Goal: Task Accomplishment & Management: Manage account settings

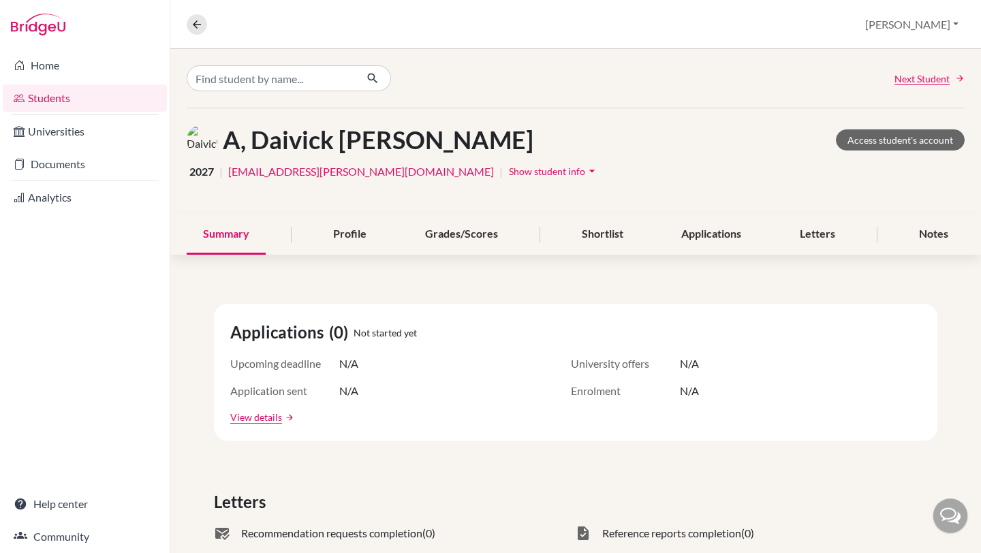
click at [201, 176] on span "2027" at bounding box center [201, 172] width 25 height 16
click at [929, 79] on span "Next Student" at bounding box center [922, 79] width 55 height 14
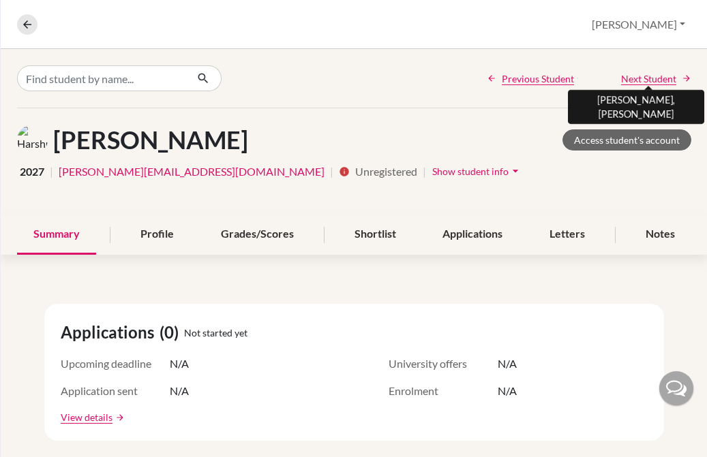
click at [662, 76] on span "Next Student" at bounding box center [648, 79] width 55 height 14
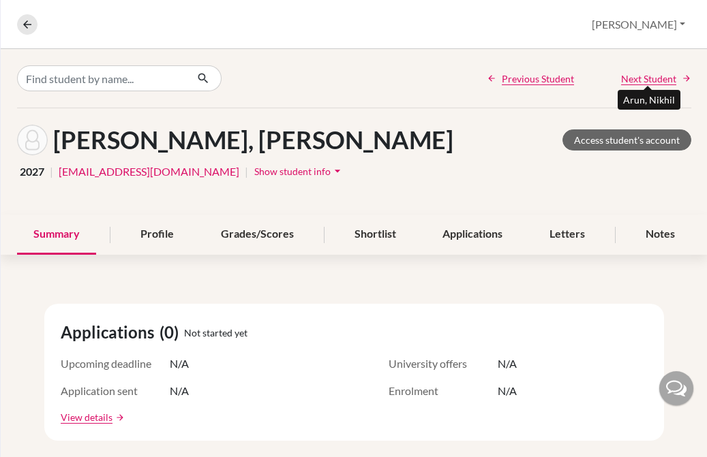
click at [662, 76] on span "Next Student" at bounding box center [648, 79] width 55 height 14
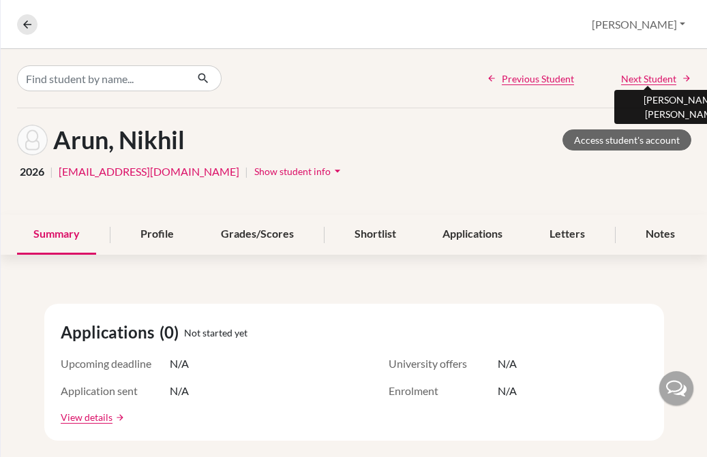
click at [662, 76] on span "Next Student" at bounding box center [648, 79] width 55 height 14
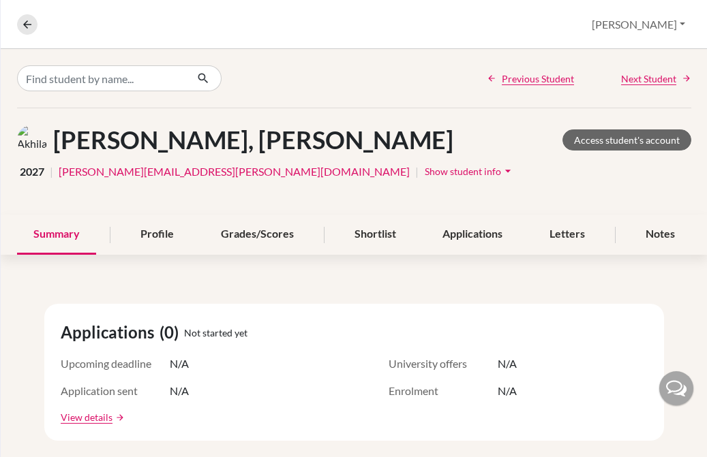
click at [633, 80] on span "Next Student" at bounding box center [648, 79] width 55 height 14
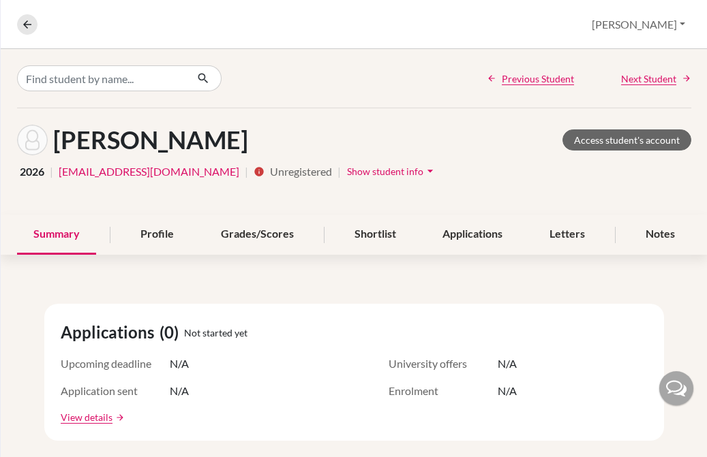
click at [633, 80] on span "Next Student" at bounding box center [648, 79] width 55 height 14
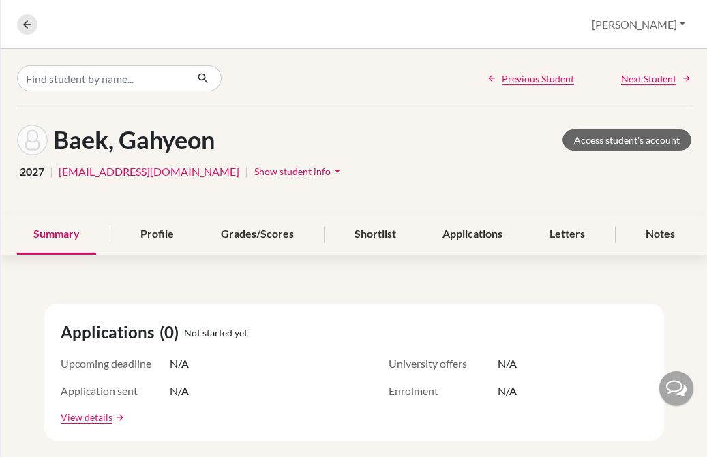
click at [633, 80] on span "Next Student" at bounding box center [648, 79] width 55 height 14
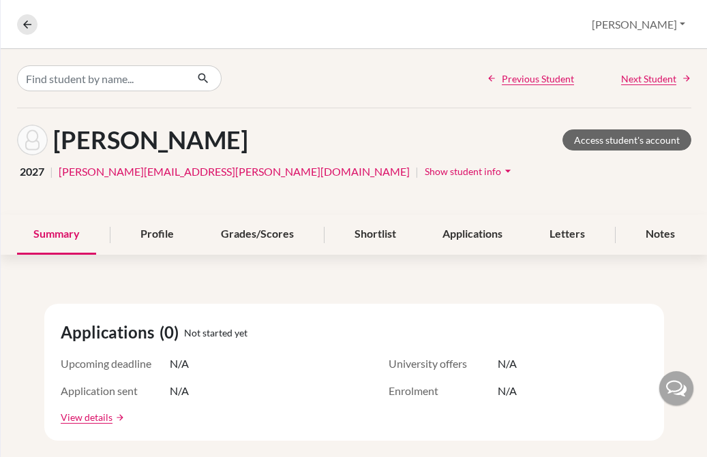
click at [633, 80] on span "Next Student" at bounding box center [648, 79] width 55 height 14
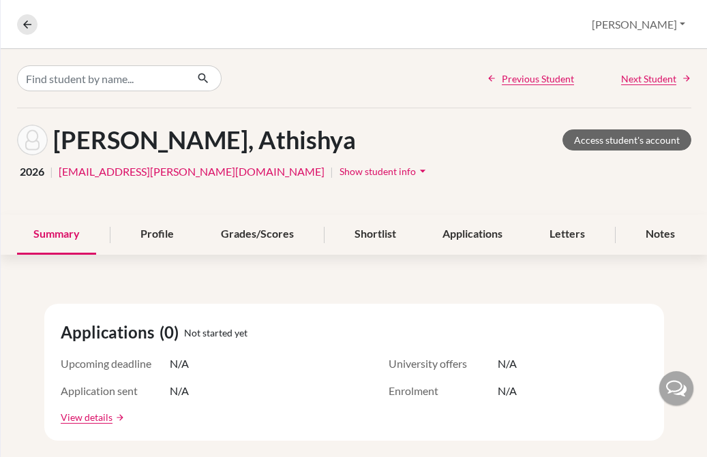
click at [633, 80] on span "Next Student" at bounding box center [648, 79] width 55 height 14
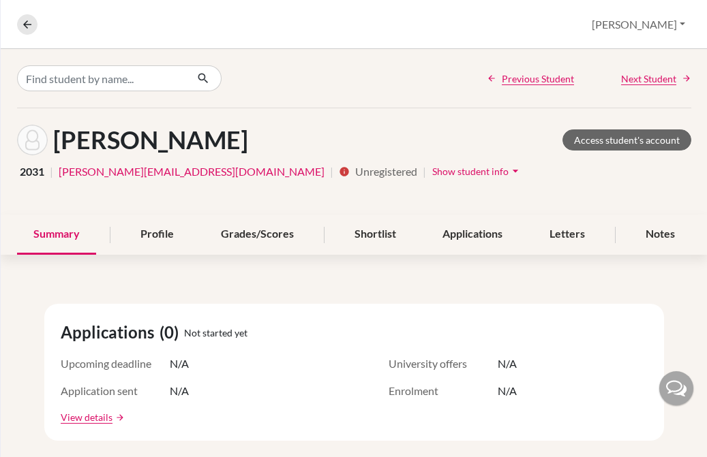
click at [633, 81] on span "Next Student" at bounding box center [648, 79] width 55 height 14
click at [637, 79] on span "Next Student" at bounding box center [648, 79] width 55 height 14
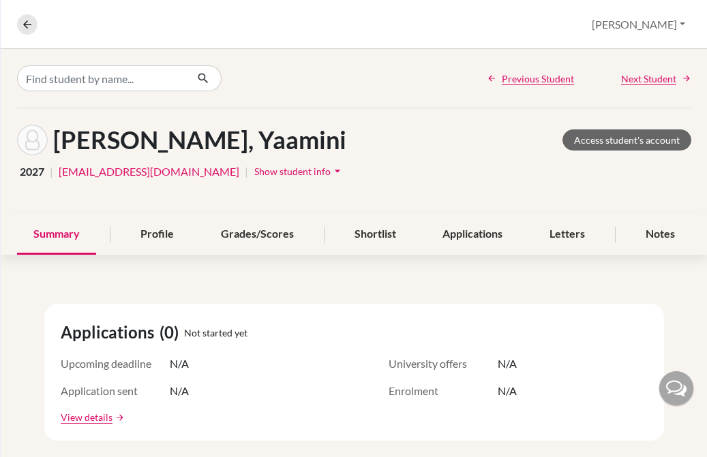
click at [638, 77] on span "Next Student" at bounding box center [648, 79] width 55 height 14
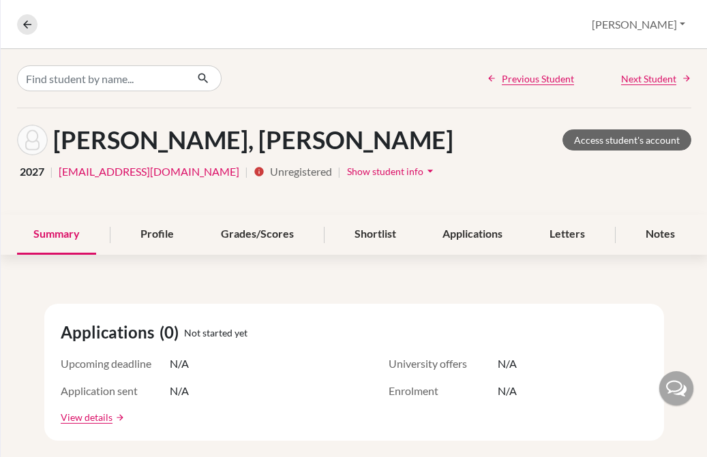
click at [637, 77] on span "Next Student" at bounding box center [648, 79] width 55 height 14
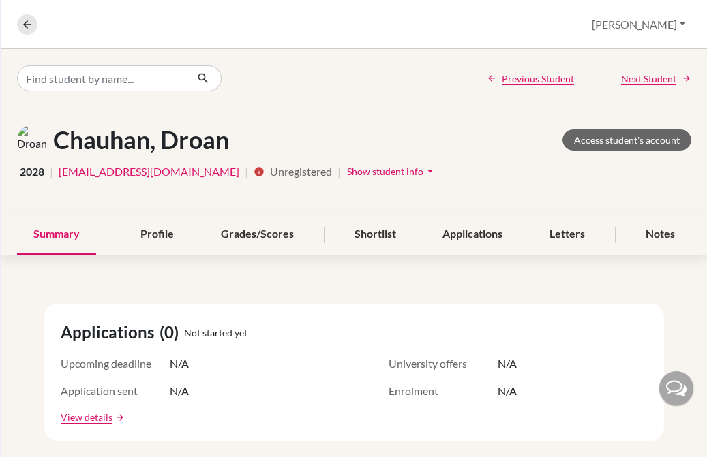
click at [637, 77] on span "Next Student" at bounding box center [648, 79] width 55 height 14
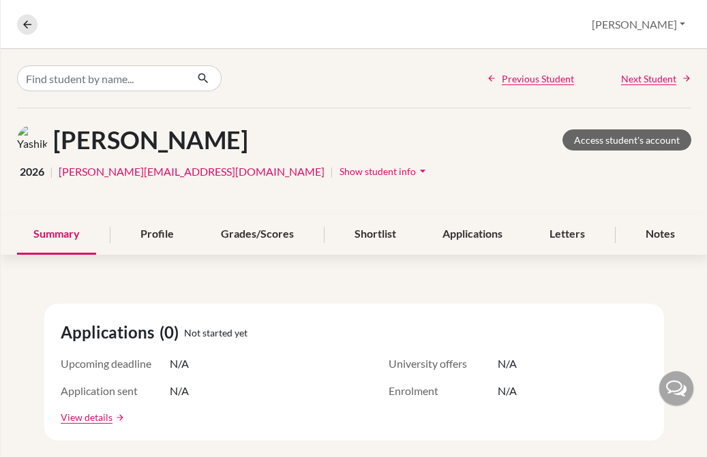
click at [637, 77] on span "Next Student" at bounding box center [648, 79] width 55 height 14
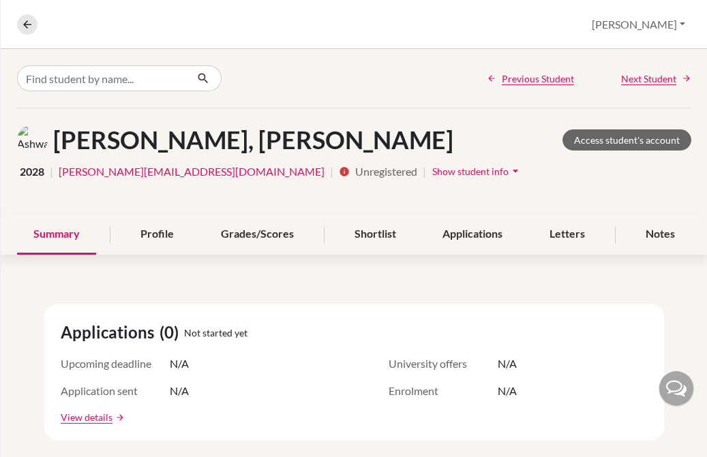
click at [637, 77] on span "Next Student" at bounding box center [648, 79] width 55 height 14
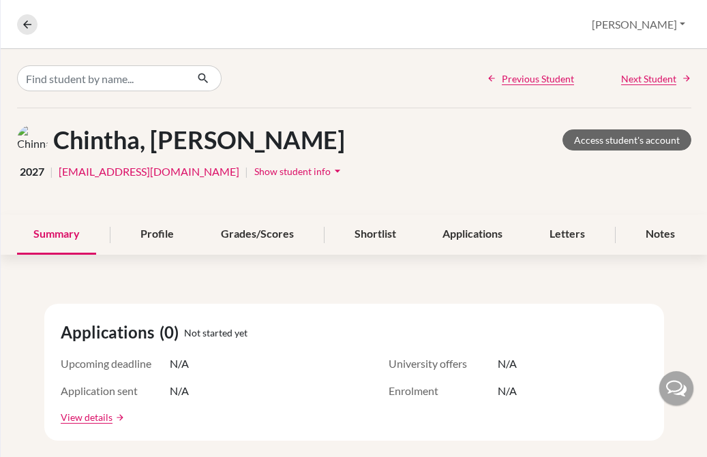
click at [637, 77] on span "Next Student" at bounding box center [648, 79] width 55 height 14
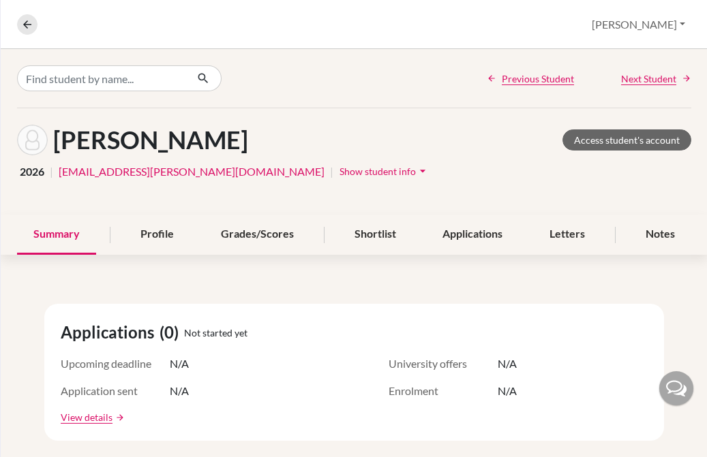
click at [637, 77] on span "Next Student" at bounding box center [648, 79] width 55 height 14
click at [547, 77] on span "Previous Student" at bounding box center [538, 79] width 72 height 14
click at [33, 139] on img at bounding box center [32, 140] width 31 height 31
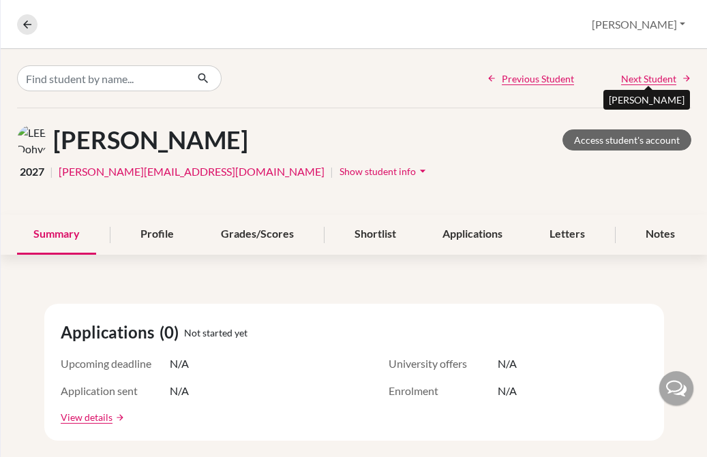
click at [647, 77] on span "Next Student" at bounding box center [648, 79] width 55 height 14
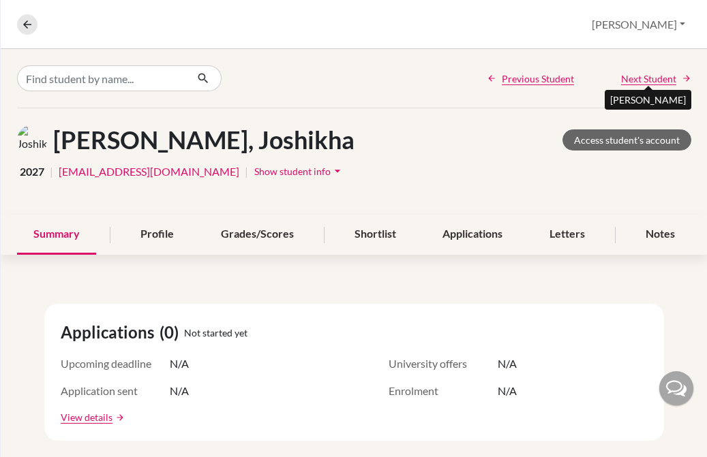
click at [647, 77] on span "Next Student" at bounding box center [648, 79] width 55 height 14
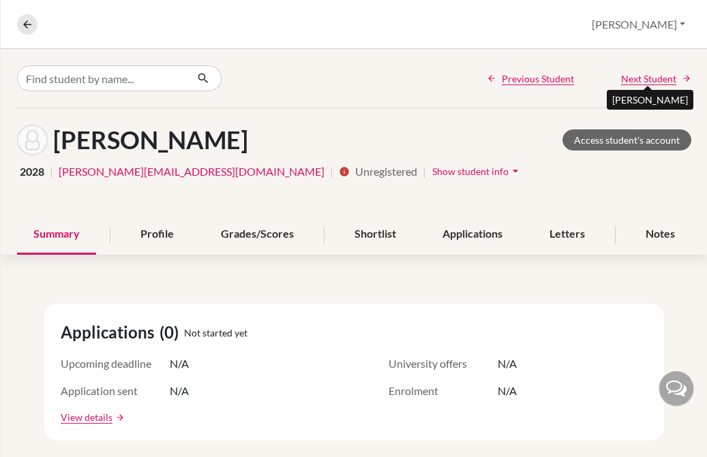
click at [647, 77] on span "Next Student" at bounding box center [648, 79] width 55 height 14
click at [658, 74] on span "Next Student" at bounding box center [648, 79] width 55 height 14
click at [658, 75] on span "Next Student" at bounding box center [648, 79] width 55 height 14
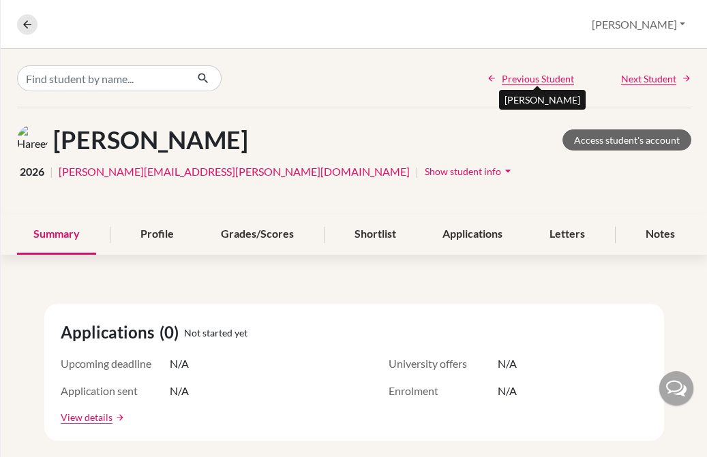
click at [527, 79] on span "Previous Student" at bounding box center [538, 79] width 72 height 14
